Goal: Task Accomplishment & Management: Manage account settings

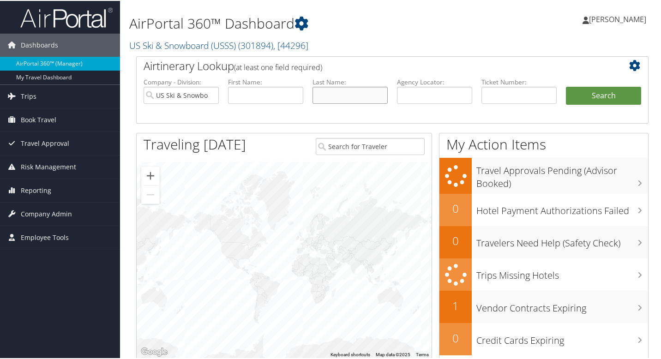
click at [341, 95] on input "text" at bounding box center [350, 94] width 75 height 17
type input "wise"
click at [566, 86] on button "Search" at bounding box center [603, 95] width 75 height 18
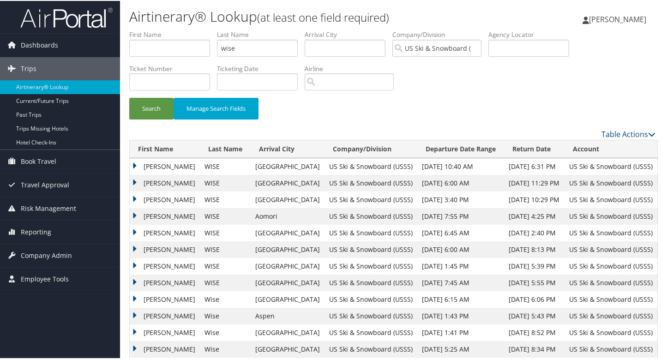
click at [177, 180] on td "DAVID THOMAS" at bounding box center [165, 182] width 70 height 17
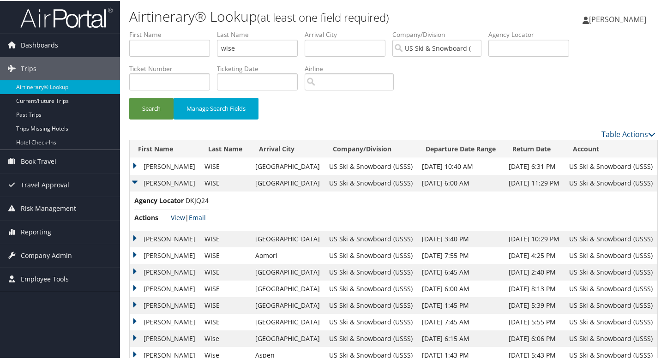
click at [176, 217] on link "View" at bounding box center [178, 216] width 14 height 9
click at [154, 160] on td "DAVID THOMAS" at bounding box center [165, 165] width 70 height 17
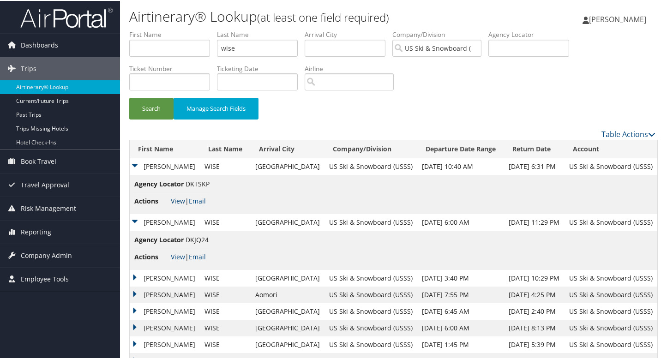
click at [178, 204] on link "View" at bounding box center [178, 200] width 14 height 9
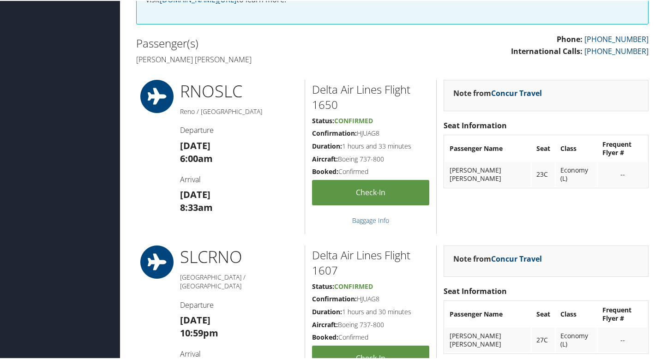
scroll to position [342, 0]
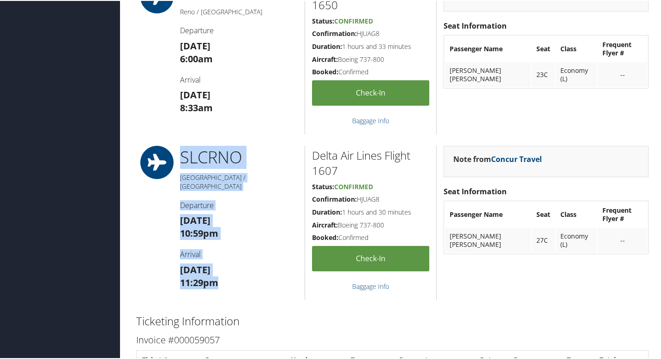
drag, startPoint x: 150, startPoint y: 147, endPoint x: 248, endPoint y: 271, distance: 158.5
click at [248, 271] on div "SLC RNO [GEOGRAPHIC_DATA] / [GEOGRAPHIC_DATA] Departure [DATE] 10:59pm Arrival …" at bounding box center [392, 222] width 526 height 154
click at [248, 271] on h3 "[DATE] 11:29pm" at bounding box center [239, 276] width 118 height 26
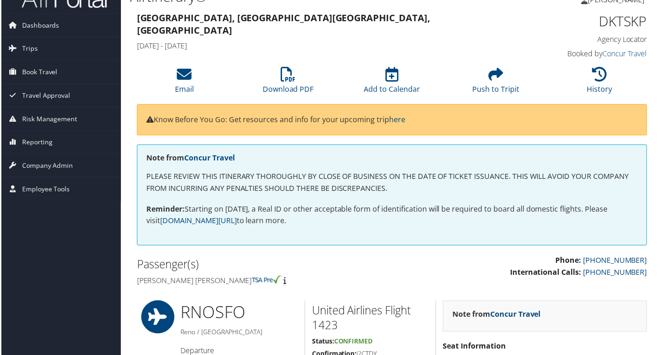
scroll to position [22, 0]
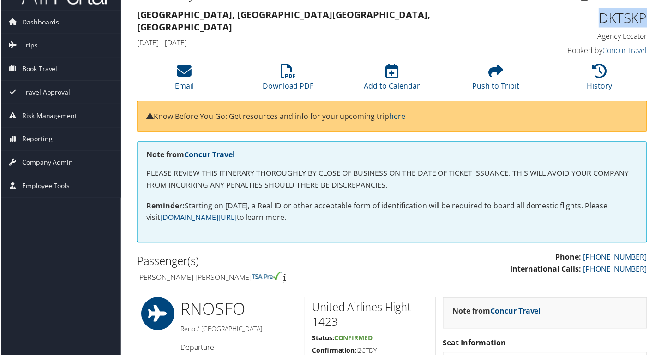
drag, startPoint x: 599, startPoint y: 13, endPoint x: 641, endPoint y: 14, distance: 42.0
click at [641, 14] on h1 "DKTSKP" at bounding box center [590, 17] width 118 height 19
copy h1 "DKTSKP"
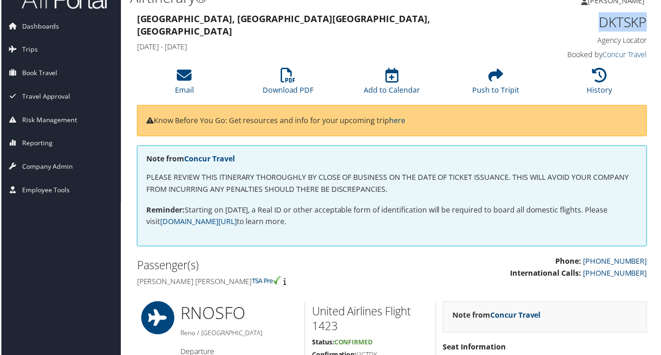
scroll to position [0, 0]
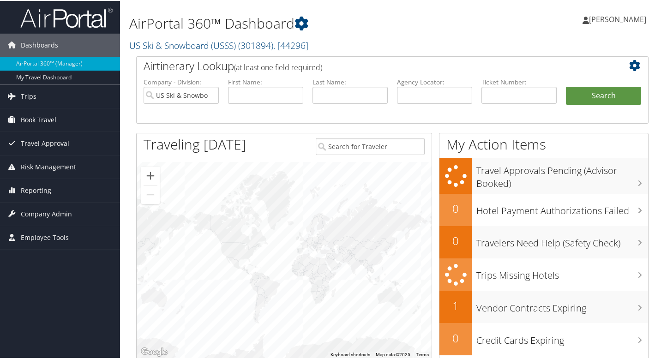
click at [45, 123] on span "Book Travel" at bounding box center [39, 119] width 36 height 23
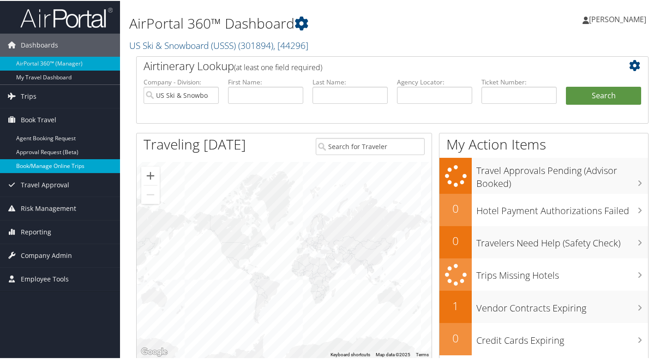
click at [56, 163] on link "Book/Manage Online Trips" at bounding box center [60, 165] width 120 height 14
